Goal: Navigation & Orientation: Find specific page/section

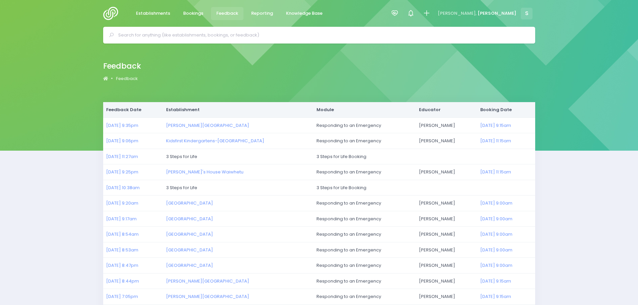
click at [227, 13] on span "Feedback" at bounding box center [227, 13] width 22 height 7
click at [107, 11] on img at bounding box center [112, 13] width 19 height 13
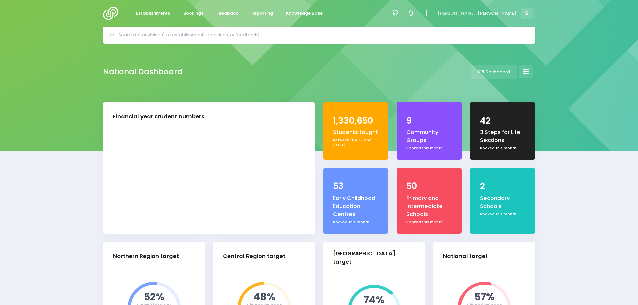
select select "5"
click at [228, 14] on span "Feedback" at bounding box center [227, 13] width 22 height 7
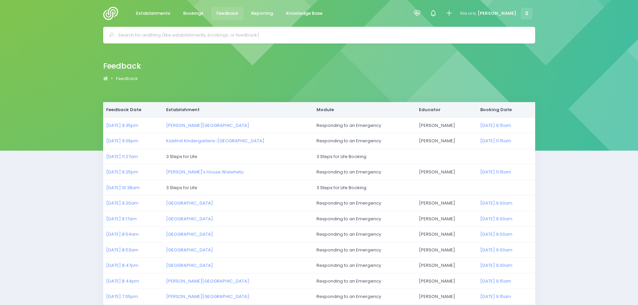
click at [114, 15] on img at bounding box center [112, 13] width 19 height 13
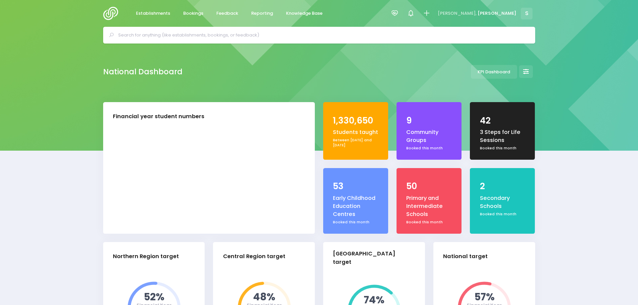
select select "5"
click at [191, 12] on span "Bookings" at bounding box center [193, 13] width 20 height 7
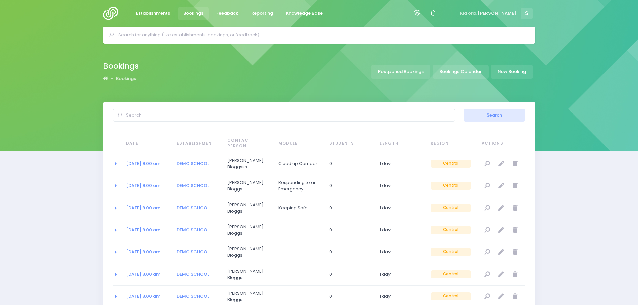
select select "20"
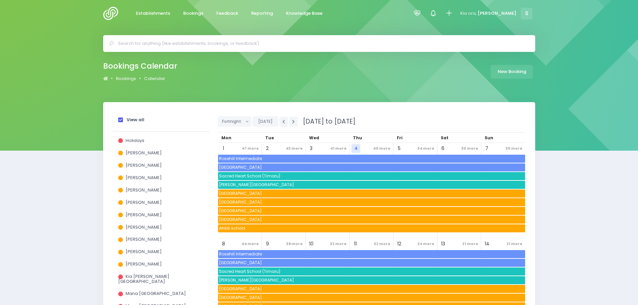
click at [118, 118] on span at bounding box center [120, 119] width 5 height 5
click at [0, 0] on input "View all" at bounding box center [0, 0] width 0 height 0
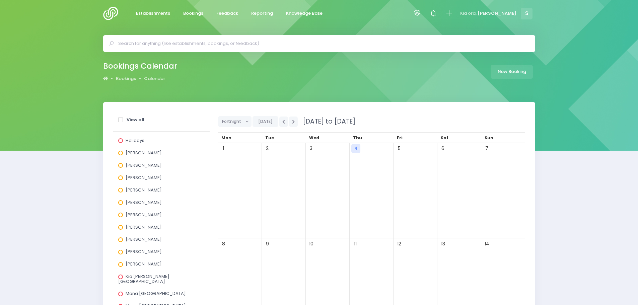
drag, startPoint x: 120, startPoint y: 177, endPoint x: 147, endPoint y: 177, distance: 26.8
click at [120, 177] on span at bounding box center [120, 177] width 5 height 5
click at [0, 0] on input "Jel Pollock" at bounding box center [0, 0] width 0 height 0
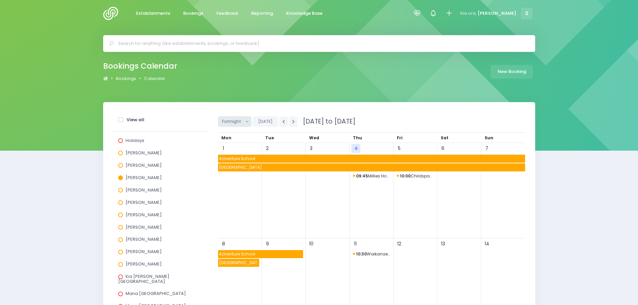
click at [246, 125] on button "Fortnight" at bounding box center [235, 121] width 34 height 11
click at [238, 173] on link "Month" at bounding box center [240, 172] width 44 height 13
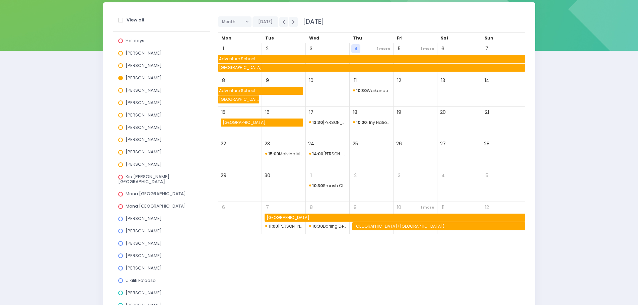
scroll to position [100, 0]
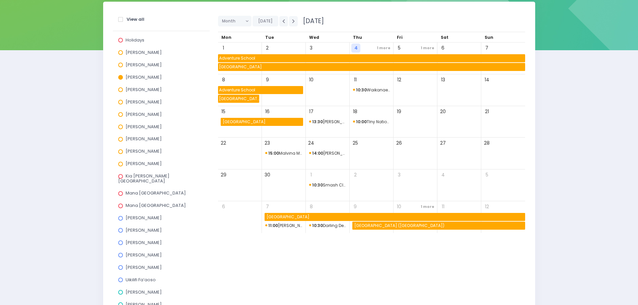
click at [281, 154] on span "15:00 Malvina Major Retirement Village" at bounding box center [283, 153] width 37 height 8
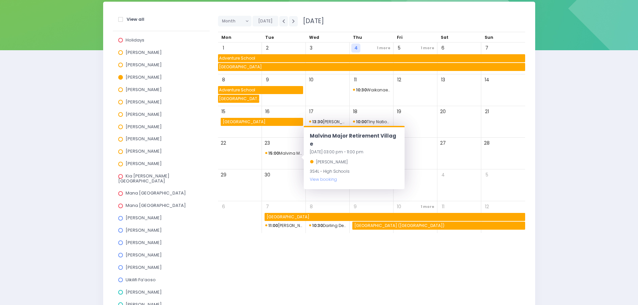
click at [281, 154] on span "15:00 Malvina Major Retirement Village" at bounding box center [283, 153] width 37 height 8
click at [292, 168] on div "23" at bounding box center [284, 154] width 44 height 32
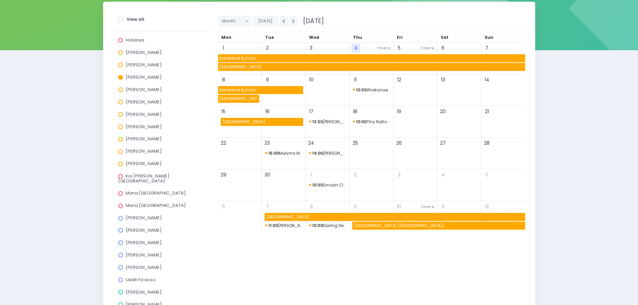
click at [326, 152] on span "14:00 Shona McFarlane Retirement Village" at bounding box center [327, 153] width 37 height 8
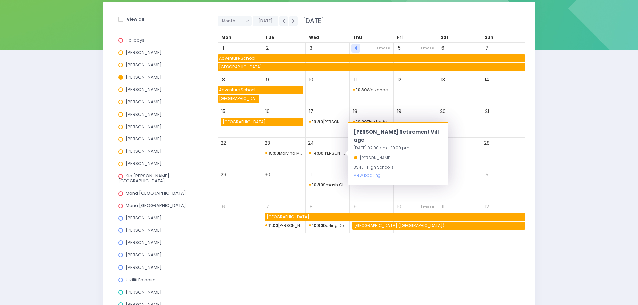
click at [290, 158] on div "23" at bounding box center [284, 154] width 44 height 32
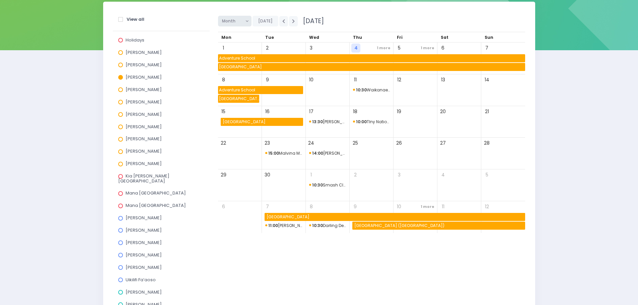
click at [243, 22] on button "Month" at bounding box center [235, 21] width 34 height 11
click at [232, 57] on link "Fortnight" at bounding box center [240, 59] width 44 height 13
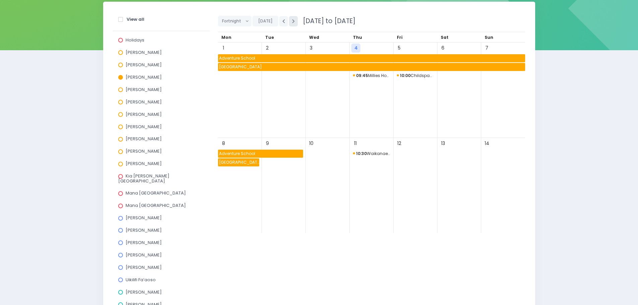
click at [294, 24] on button "button" at bounding box center [293, 21] width 9 height 10
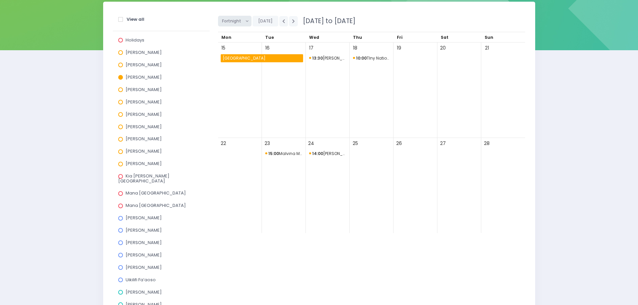
click at [233, 24] on span "Fortnight" at bounding box center [232, 21] width 21 height 10
click at [231, 44] on link "Week" at bounding box center [240, 46] width 44 height 13
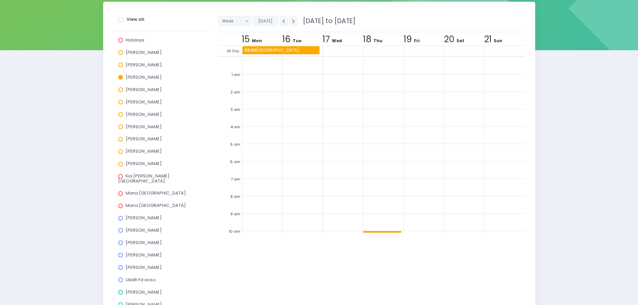
click at [299, 21] on span "15 September 2025 to 21 September 2025" at bounding box center [327, 20] width 57 height 9
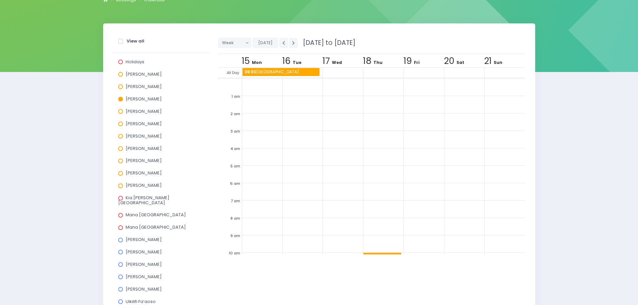
scroll to position [67, 0]
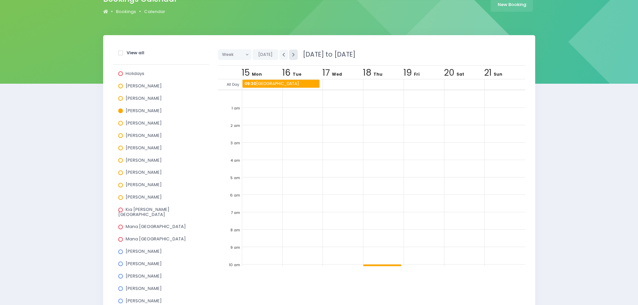
click at [291, 58] on button "button" at bounding box center [293, 55] width 9 height 10
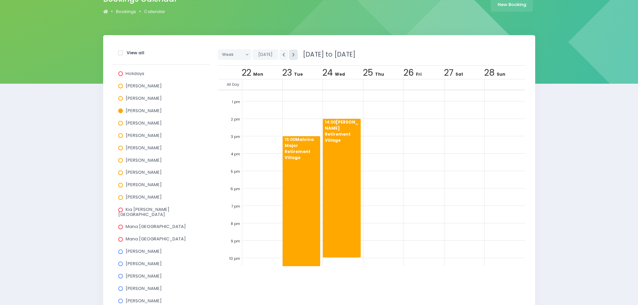
scroll to position [201, 0]
